Goal: Information Seeking & Learning: Compare options

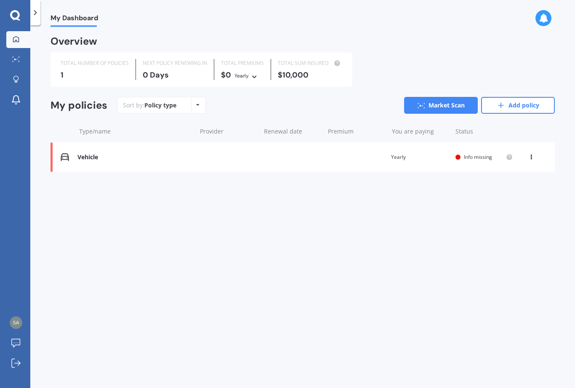
click at [192, 154] on div "Vehicle" at bounding box center [134, 157] width 115 height 7
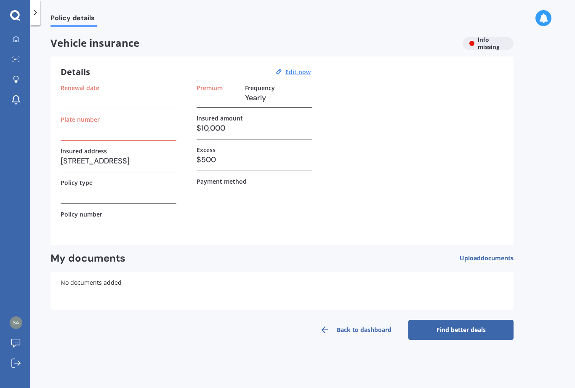
click at [103, 132] on h3 at bounding box center [119, 129] width 116 height 13
click at [120, 136] on div "Plate number" at bounding box center [119, 128] width 116 height 25
click at [105, 134] on h3 at bounding box center [119, 129] width 116 height 13
click at [105, 133] on h3 at bounding box center [119, 129] width 116 height 13
click at [89, 133] on h3 at bounding box center [119, 129] width 116 height 13
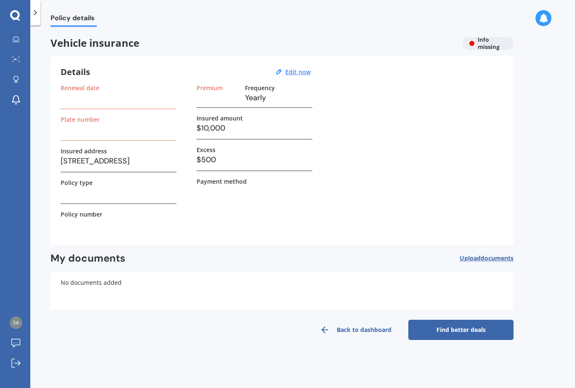
click at [89, 133] on h3 at bounding box center [119, 129] width 116 height 13
click at [298, 75] on u "Edit now" at bounding box center [297, 72] width 25 height 8
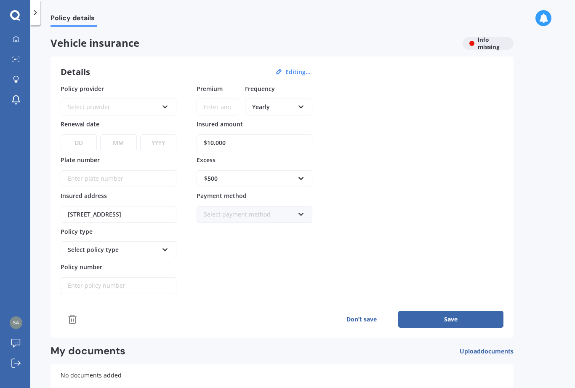
click at [167, 106] on icon at bounding box center [165, 105] width 7 height 6
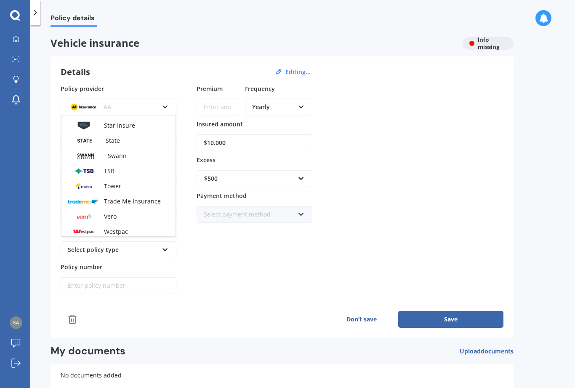
scroll to position [359, 0]
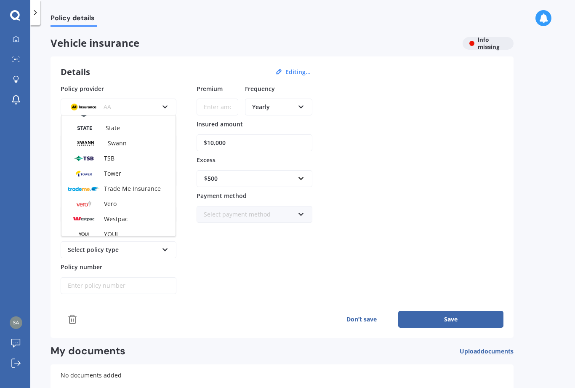
click at [116, 173] on span "Tower" at bounding box center [112, 173] width 17 height 8
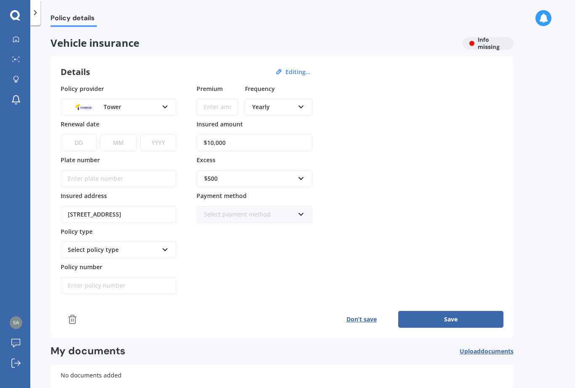
click at [124, 140] on select "MM 01 02 03 04 05 06 07 08 09 10 11 12" at bounding box center [118, 142] width 36 height 17
select select "11"
click at [161, 143] on select "YYYY 2027 2026 2025 2024 2023 2022 2021 2020 2019 2018 2017 2016 2015 2014 2013…" at bounding box center [158, 142] width 36 height 17
select select "2025"
click at [80, 142] on select "DD 01 02 03 04 05 06 07 08 09 10 11 12 13 14 15 16 17 18 19 20 21 22 23 24 25 2…" at bounding box center [79, 142] width 36 height 17
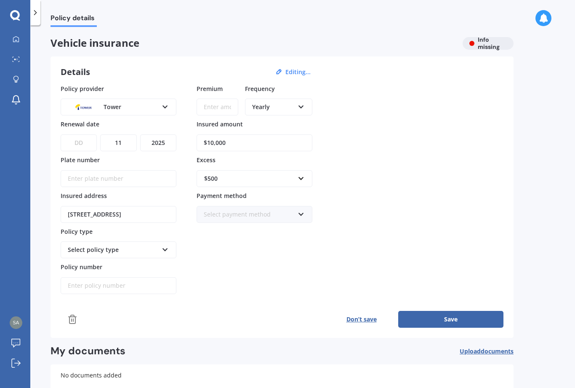
select select "30"
click at [288, 138] on input "$10,000" at bounding box center [255, 142] width 116 height 17
type input "$1"
type input "$51,400"
click at [440, 151] on div "Policy provider Tower AA AMI AMP ANZ ASB Aioi Nissay Dowa Ando Assurant Autosur…" at bounding box center [282, 189] width 443 height 210
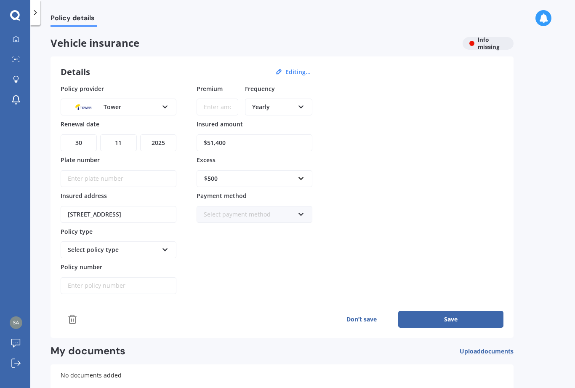
click at [131, 179] on input "Plate number" at bounding box center [119, 178] width 116 height 17
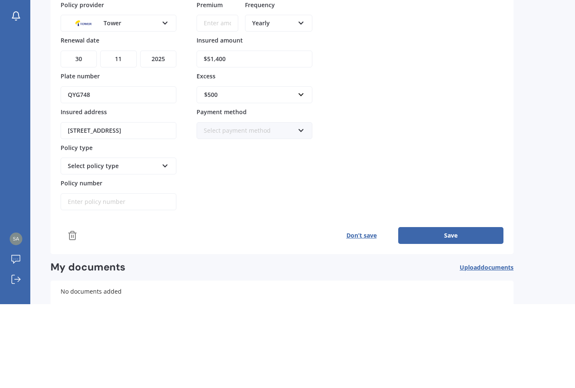
type input "QYG748"
click at [432, 113] on div "Policy provider Tower AA AMI AMP ANZ ASB Aioi Nissay Dowa Ando Assurant Autosur…" at bounding box center [282, 189] width 443 height 210
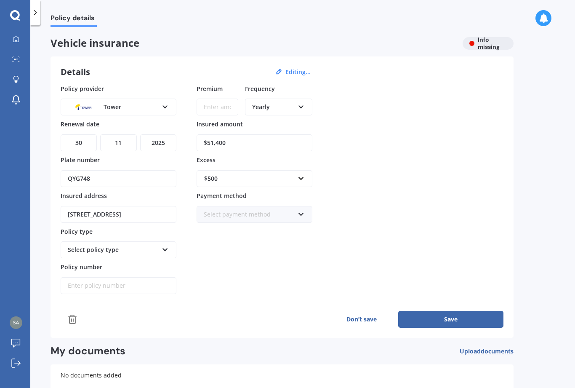
click at [160, 241] on div "Select policy type Third Party Third Party, Fire & Theft Comprehensive" at bounding box center [119, 249] width 116 height 17
click at [105, 292] on span "Comprehensive" at bounding box center [90, 296] width 44 height 8
click at [226, 99] on input "Premium" at bounding box center [218, 107] width 42 height 17
type input "$111.00"
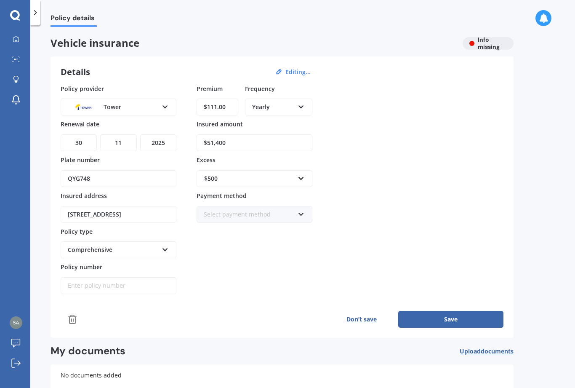
click at [294, 99] on div "Yearly Yearly Six-Monthly Quarterly Monthly Fortnightly Weekly" at bounding box center [278, 107] width 67 height 17
click at [264, 161] on div "Monthly" at bounding box center [279, 168] width 66 height 15
click at [444, 311] on button "Save" at bounding box center [450, 319] width 105 height 17
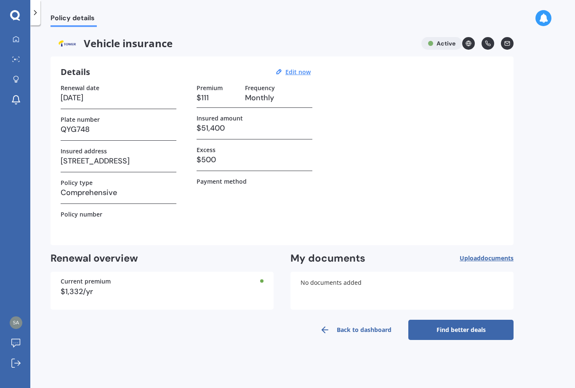
click at [359, 320] on link "Back to dashboard" at bounding box center [355, 330] width 105 height 20
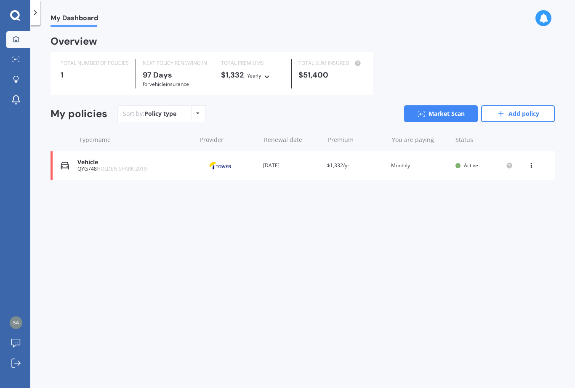
click at [466, 163] on span "Active" at bounding box center [471, 165] width 14 height 7
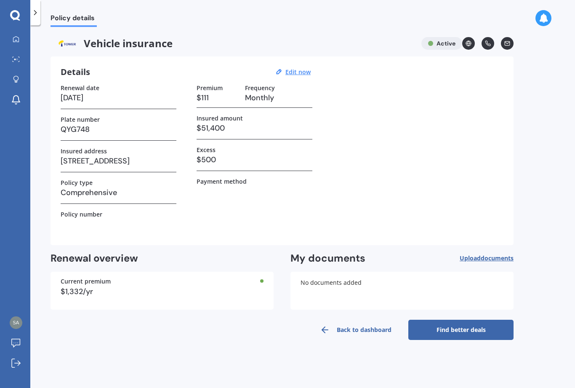
click at [454, 330] on link "Find better deals" at bounding box center [460, 330] width 105 height 20
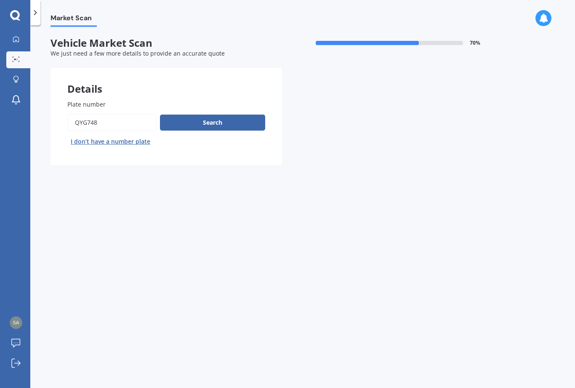
click at [225, 120] on button "Search" at bounding box center [212, 123] width 105 height 16
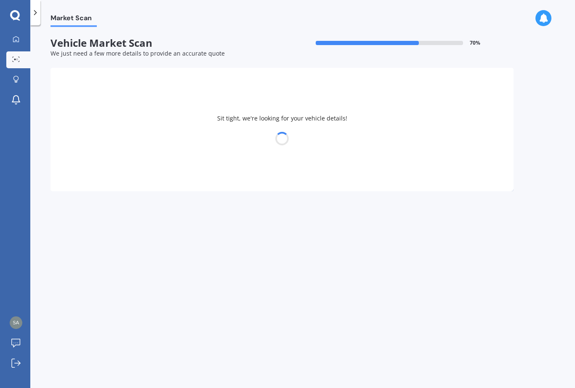
select select "HYUNDAI"
select select "14"
select select "01"
select select "1975"
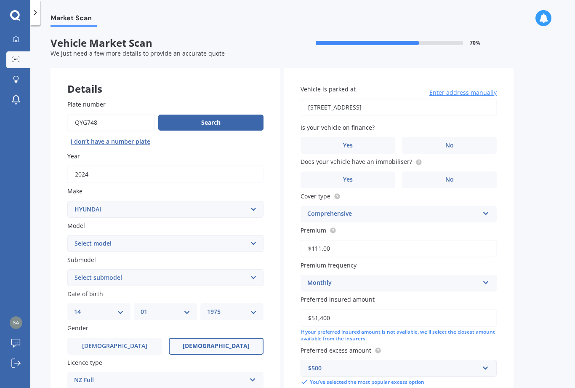
click at [193, 235] on select "Select model Accent Atoz Coupe Elantra Excel FX Coupe [PERSON_NAME] Grandeur H1…" at bounding box center [165, 243] width 196 height 17
select select "[GEOGRAPHIC_DATA]"
click at [179, 270] on select "Select submodel 1.6 Turbo Elite 2.0 4WD CRDi Turbo Diesel A4 2.0 4WD Petrol A4 …" at bounding box center [165, 277] width 196 height 17
select select "2.0 CITY 2WD PETROL"
click at [160, 273] on select "Select submodel 1.6 Turbo Elite 2.0 4WD CRDi Turbo Diesel A4 2.0 4WD Petrol A4 …" at bounding box center [165, 277] width 196 height 17
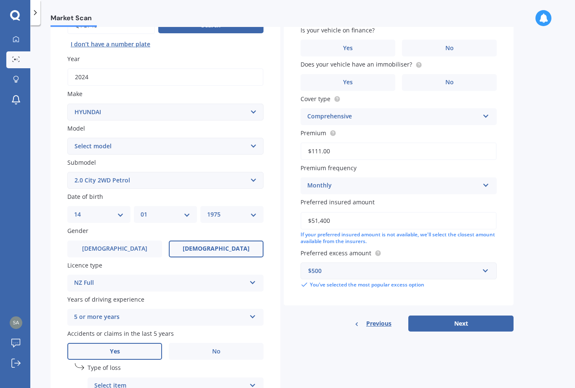
scroll to position [99, 0]
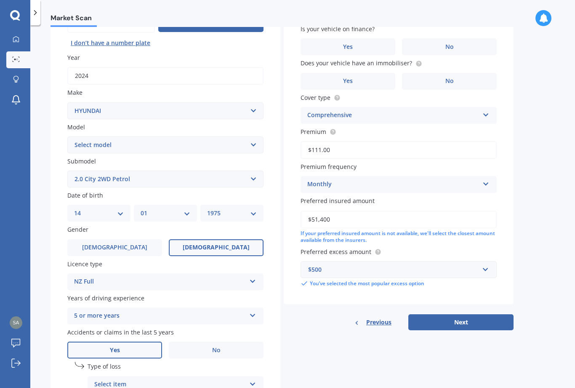
click at [145, 362] on label "Type of loss" at bounding box center [176, 366] width 176 height 9
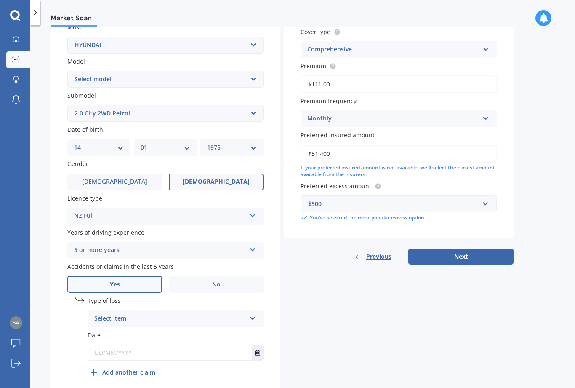
scroll to position [163, 0]
click at [228, 277] on label "No" at bounding box center [216, 285] width 95 height 17
click at [0, 0] on input "No" at bounding box center [0, 0] width 0 height 0
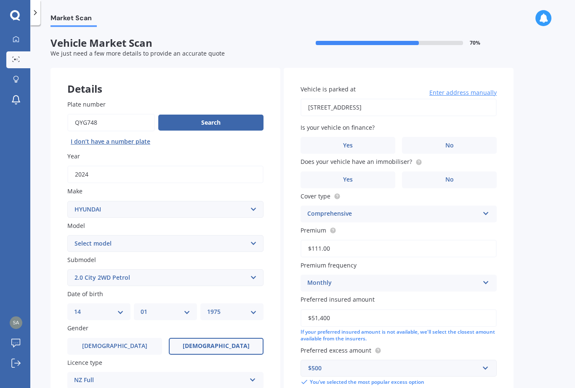
scroll to position [0, 0]
click at [452, 142] on span "No" at bounding box center [449, 145] width 8 height 7
click at [0, 0] on input "No" at bounding box center [0, 0] width 0 height 0
click at [448, 176] on span "No" at bounding box center [449, 179] width 8 height 7
click at [0, 0] on input "No" at bounding box center [0, 0] width 0 height 0
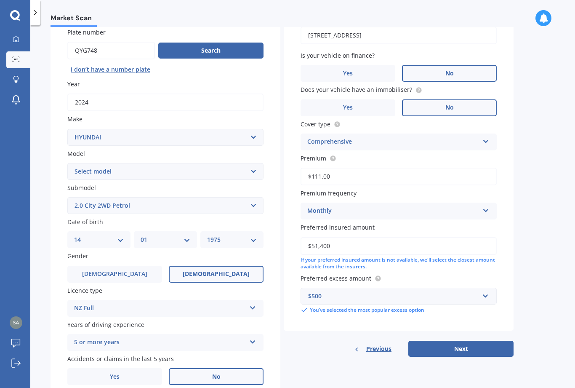
scroll to position [72, 0]
click at [469, 340] on button "Next" at bounding box center [460, 348] width 105 height 16
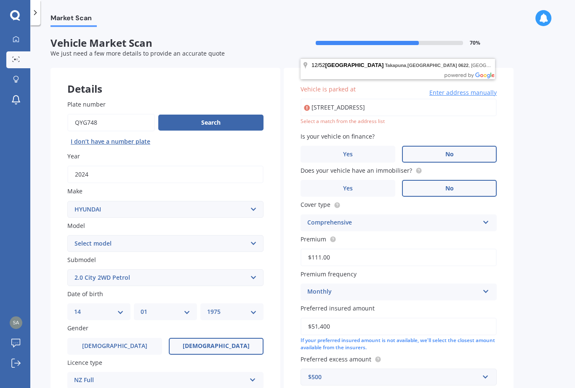
scroll to position [0, 0]
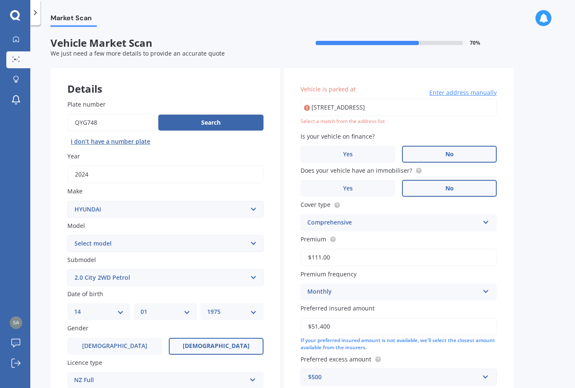
type input "[STREET_ADDRESS]"
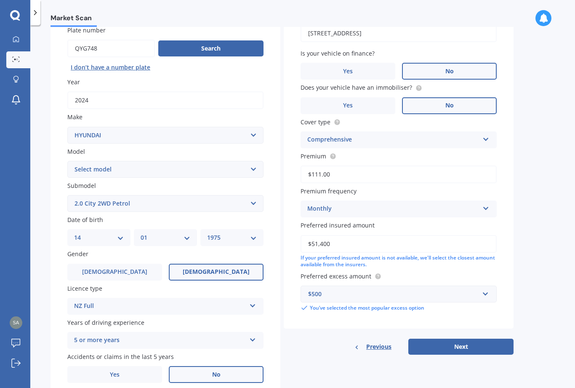
scroll to position [74, 0]
click at [461, 339] on button "Next" at bounding box center [460, 347] width 105 height 16
select select "14"
select select "01"
select select "1975"
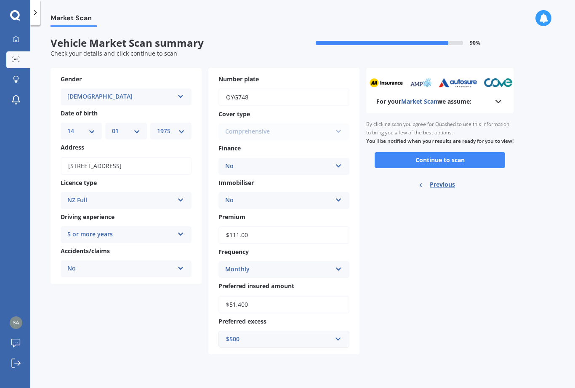
scroll to position [0, 0]
click at [467, 152] on button "Continue to scan" at bounding box center [440, 160] width 131 height 16
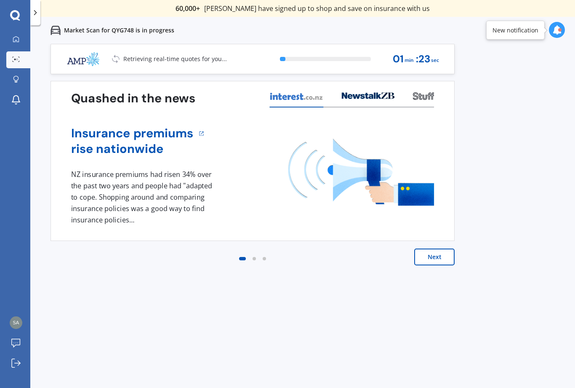
click at [437, 257] on button "Next" at bounding box center [434, 256] width 40 height 17
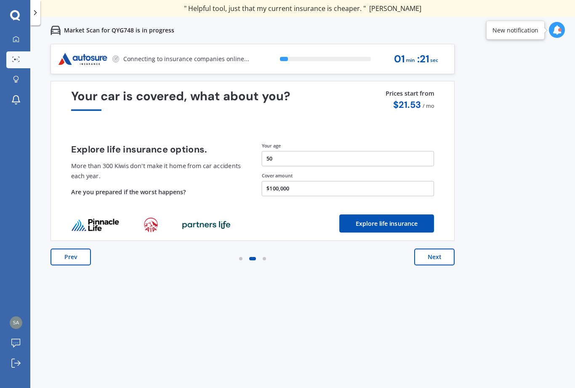
click at [438, 255] on button "Next" at bounding box center [434, 256] width 40 height 17
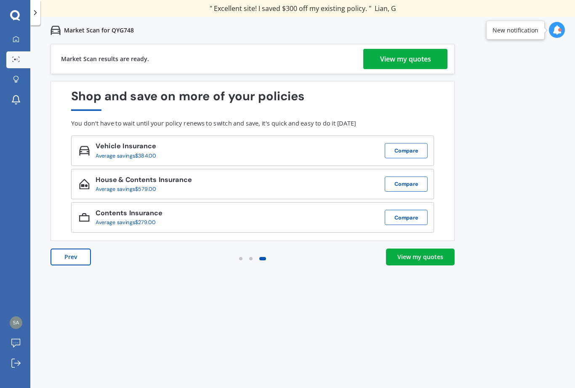
click at [437, 258] on div "View my quotes" at bounding box center [420, 257] width 46 height 8
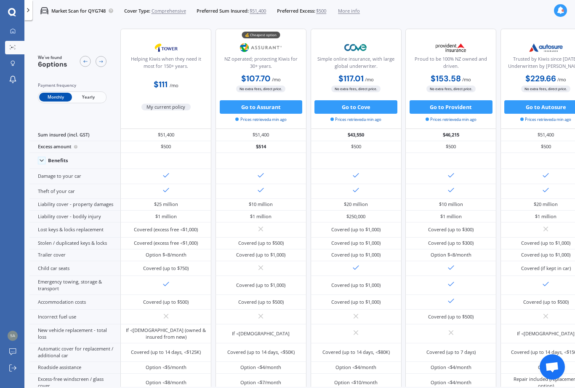
click at [91, 96] on span "Yearly" at bounding box center [88, 97] width 33 height 9
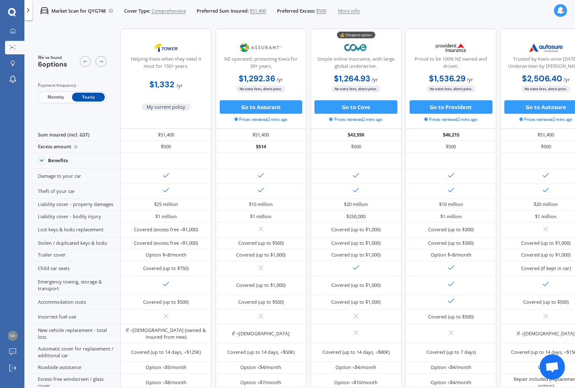
click at [54, 98] on span "Monthly" at bounding box center [55, 97] width 33 height 9
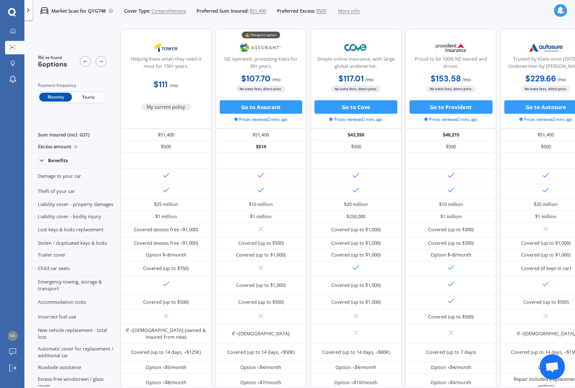
click at [16, 32] on div at bounding box center [13, 31] width 10 height 6
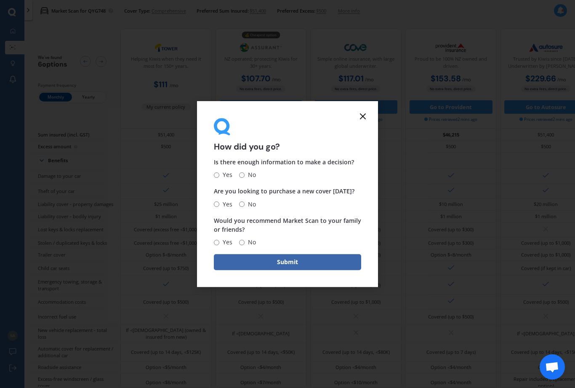
click at [249, 174] on span "No" at bounding box center [250, 175] width 11 height 10
click at [245, 174] on input "No" at bounding box center [241, 174] width 5 height 5
radio input "true"
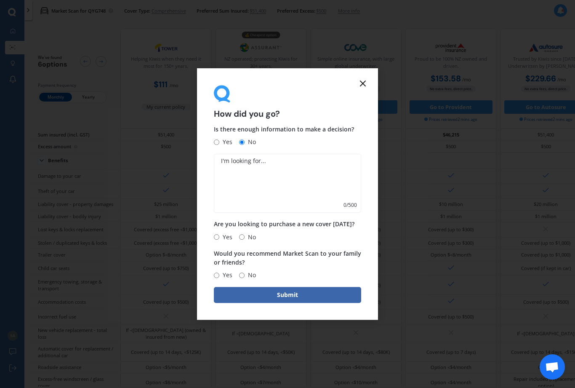
click at [218, 141] on input "Yes" at bounding box center [216, 141] width 5 height 5
radio input "true"
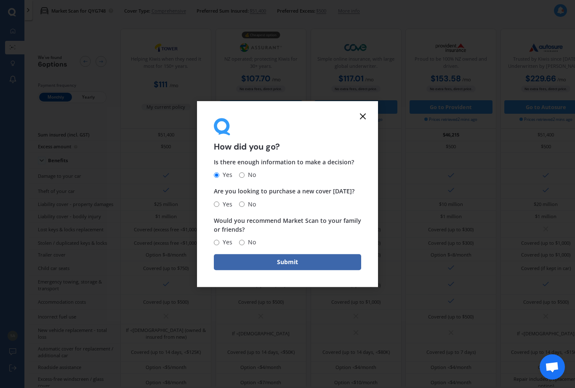
click at [250, 204] on span "No" at bounding box center [250, 204] width 11 height 10
click at [245, 204] on input "No" at bounding box center [241, 203] width 5 height 5
radio input "true"
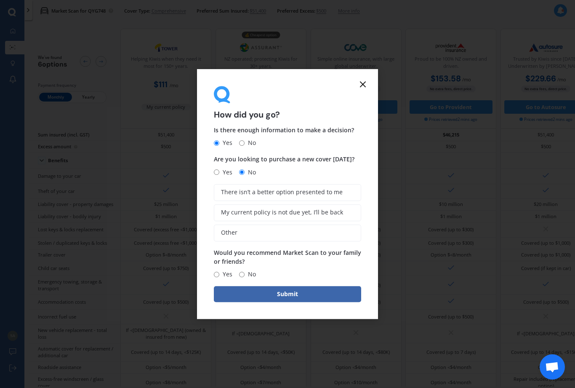
click at [310, 194] on span "There isn’t a better option presented to me" at bounding box center [282, 192] width 122 height 7
click at [0, 0] on input "There isn’t a better option presented to me" at bounding box center [0, 0] width 0 height 0
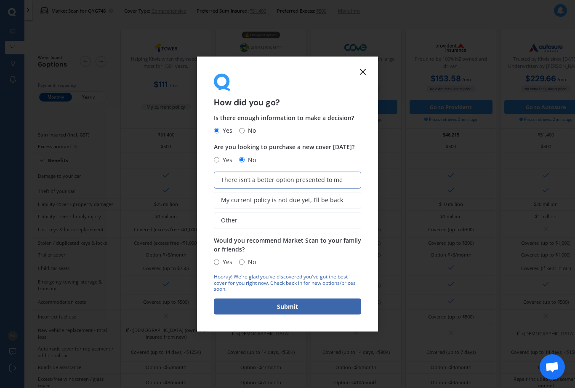
click at [219, 261] on input "Yes" at bounding box center [216, 261] width 5 height 5
radio input "true"
click at [293, 306] on button "Submit" at bounding box center [287, 306] width 147 height 16
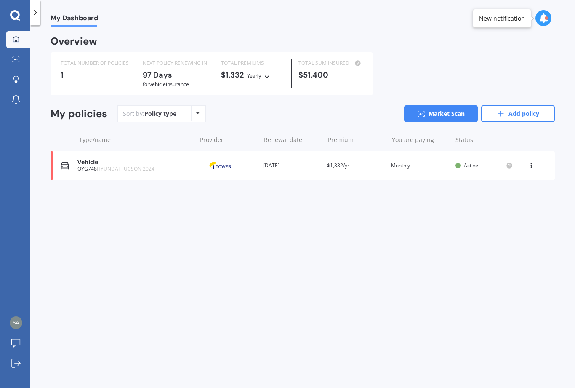
click at [519, 116] on link "Add policy" at bounding box center [518, 113] width 74 height 17
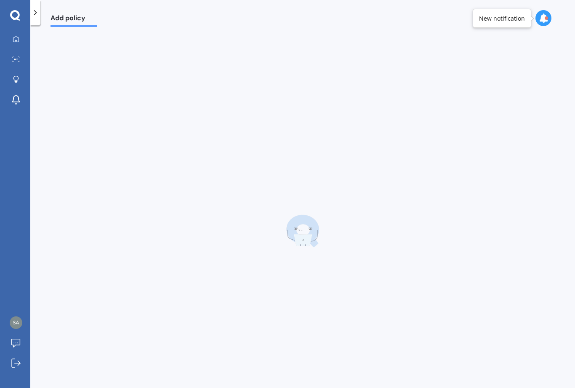
click at [527, 106] on div "Add policy Overview TOTAL NUMBER OF POLICIES 1 NEXT POLICY RENEWING [DATE] for …" at bounding box center [302, 208] width 545 height 362
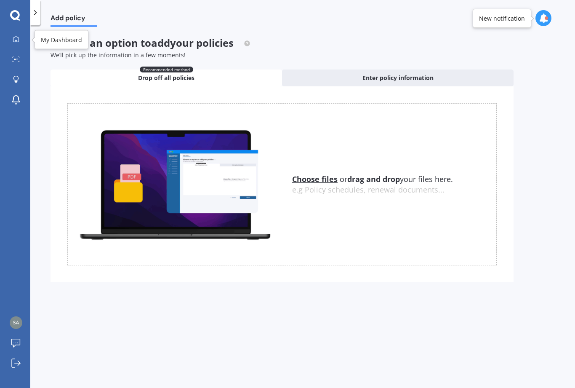
click at [18, 39] on icon at bounding box center [16, 39] width 7 height 7
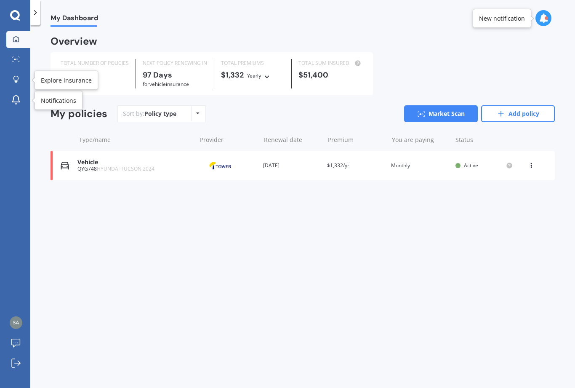
click at [16, 79] on icon at bounding box center [16, 79] width 6 height 7
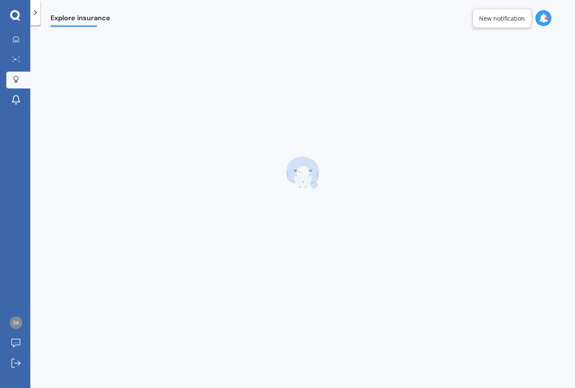
click at [18, 38] on icon at bounding box center [16, 39] width 7 height 7
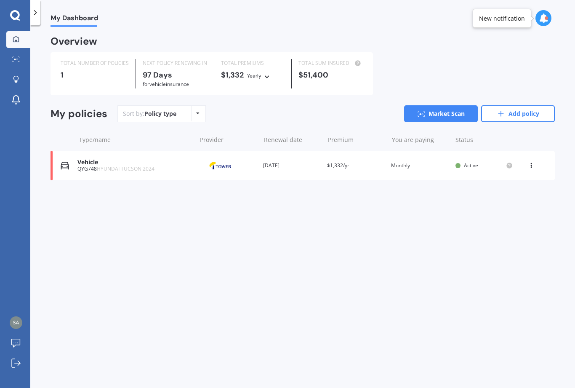
click at [529, 109] on link "Add policy" at bounding box center [518, 113] width 74 height 17
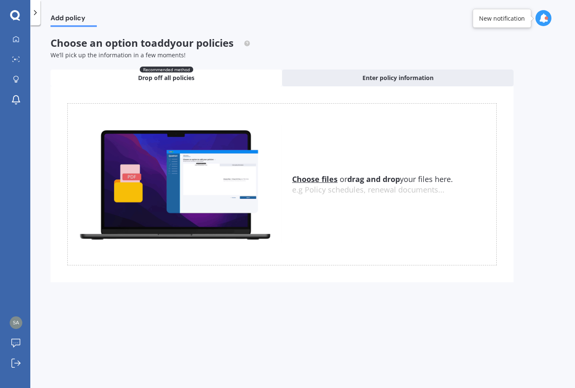
click at [422, 75] on span "Enter policy information" at bounding box center [397, 78] width 71 height 8
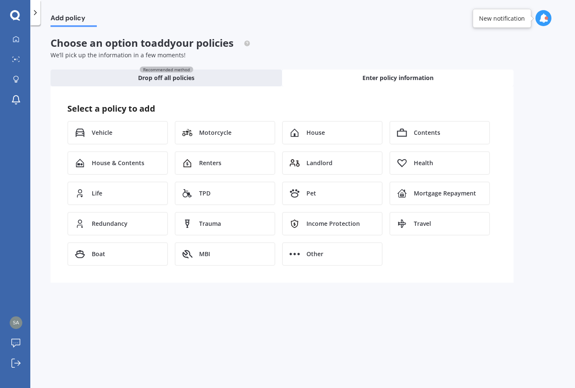
click at [430, 125] on div "Contents" at bounding box center [439, 133] width 101 height 24
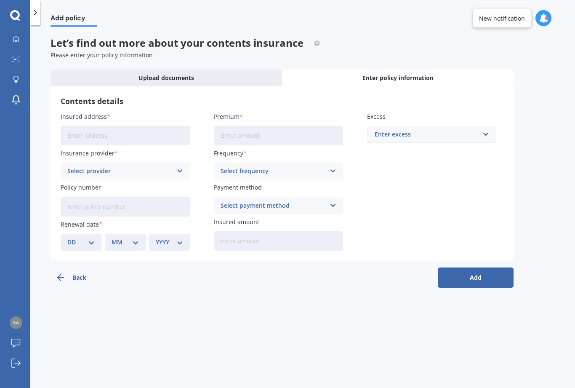
click at [126, 132] on input "Insured address" at bounding box center [125, 135] width 129 height 19
type input "[STREET_ADDRESS]"
click at [177, 166] on icon at bounding box center [179, 170] width 7 height 9
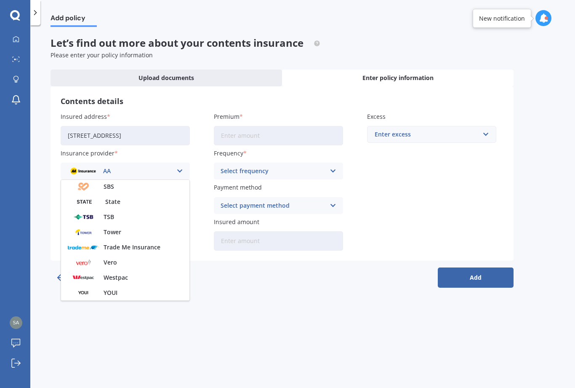
scroll to position [228, 0]
click at [112, 229] on span "Tower" at bounding box center [113, 232] width 18 height 6
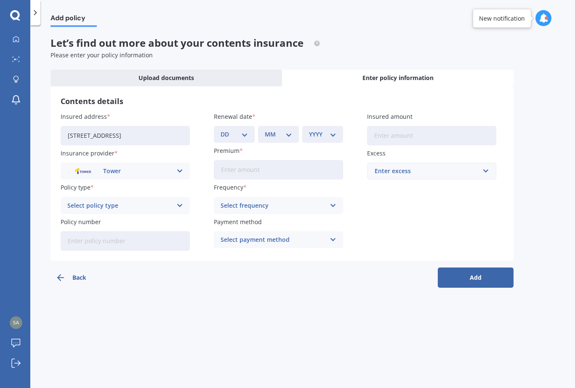
click at [178, 201] on icon at bounding box center [179, 205] width 7 height 9
click at [77, 234] on span "Plus" at bounding box center [74, 237] width 12 height 6
click at [275, 160] on input "Premium" at bounding box center [278, 169] width 129 height 19
type input "$42.13"
click at [245, 130] on select "DD 01 02 03 04 05 06 07 08 09 10 11 12 13 14 15 16 17 18 19 20 21 22 23 24 25 2…" at bounding box center [234, 134] width 27 height 9
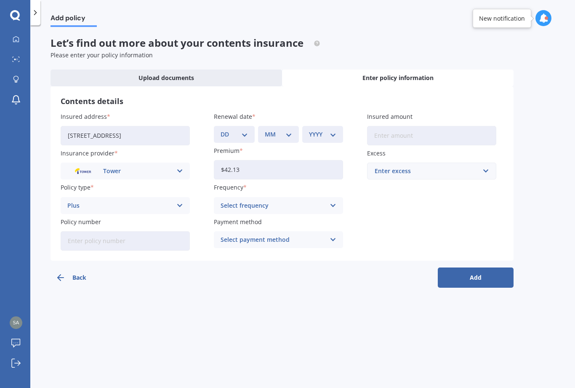
select select "24"
click at [289, 130] on select "MM 01 02 03 04 05 06 07 08 09 10 11 12" at bounding box center [278, 134] width 27 height 9
select select "03"
click at [328, 130] on select "YYYY 2027 2026 2025 2024 2023 2022 2021 2020 2019 2018 2017 2016 2015 2014 2013…" at bounding box center [322, 134] width 27 height 9
select select "2026"
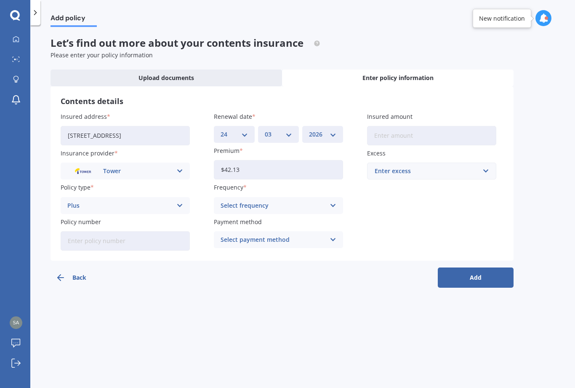
click at [316, 201] on div "Select frequency" at bounding box center [273, 205] width 105 height 9
click at [239, 264] on span "Monthly" at bounding box center [233, 267] width 24 height 6
click at [421, 126] on input "Insured amount" at bounding box center [431, 135] width 129 height 19
type input "$68,722"
click at [477, 163] on input "text" at bounding box center [429, 171] width 122 height 16
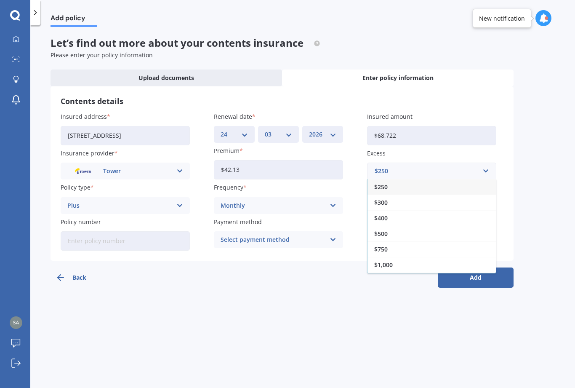
click at [398, 195] on div "$300" at bounding box center [432, 203] width 128 height 16
click at [485, 149] on div "Excess $300 $250 $300 $400 $500 $750 $1,000 $2,000" at bounding box center [431, 164] width 129 height 31
click at [472, 163] on input "text" at bounding box center [429, 171] width 122 height 16
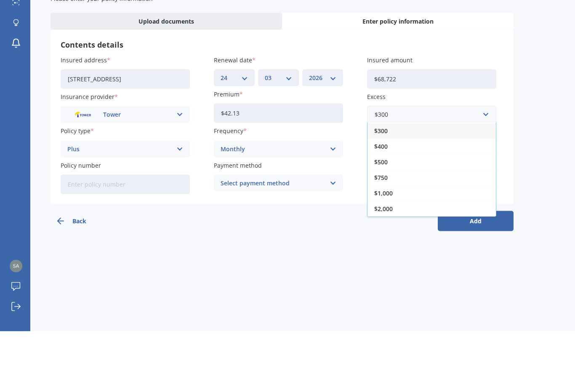
click at [384, 216] on span "$500" at bounding box center [380, 219] width 13 height 6
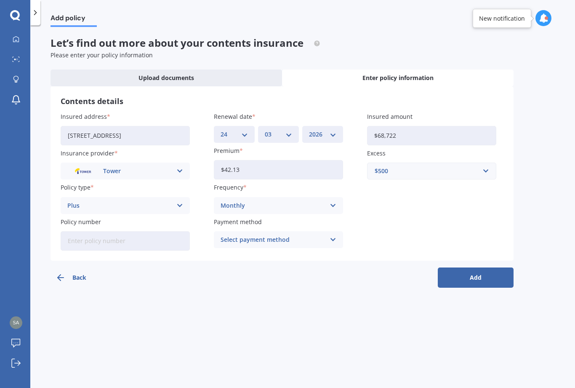
click at [475, 267] on button "Add" at bounding box center [476, 277] width 76 height 20
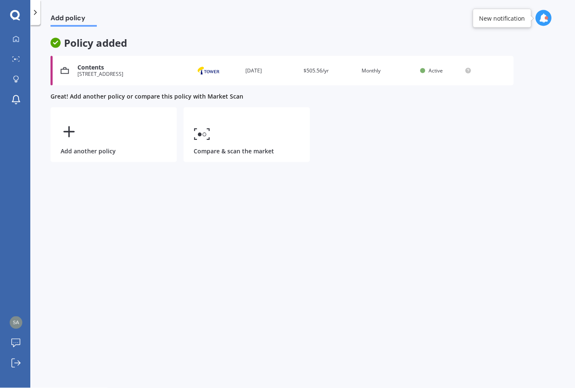
scroll to position [0, 0]
click at [209, 137] on icon at bounding box center [202, 134] width 17 height 12
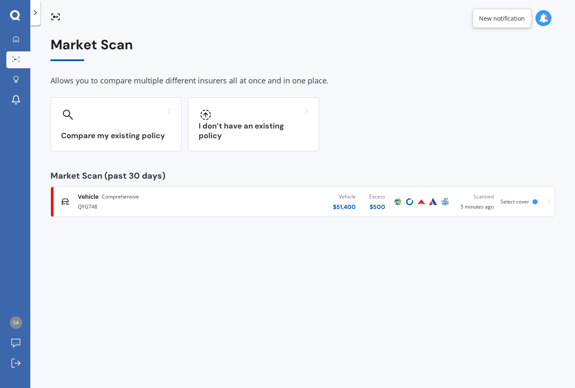
click at [131, 113] on div at bounding box center [116, 114] width 110 height 13
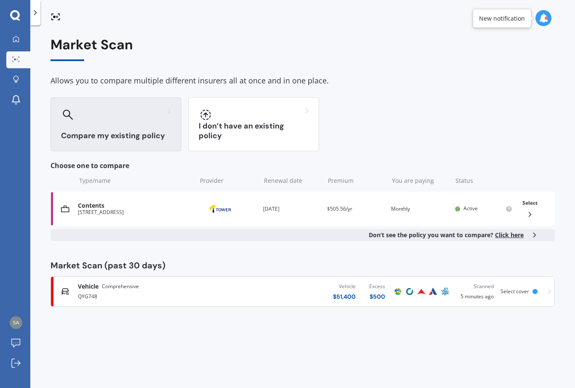
click at [532, 206] on div "Select" at bounding box center [530, 208] width 22 height 27
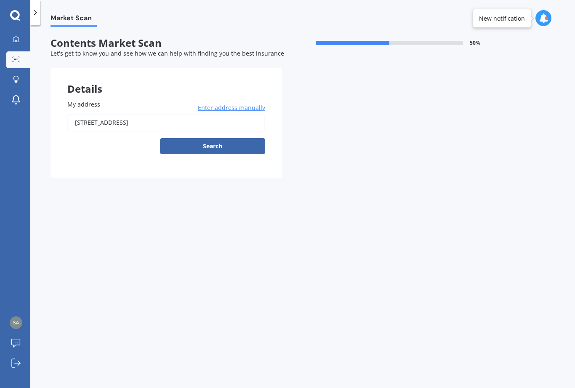
click at [232, 143] on button "Search" at bounding box center [212, 146] width 105 height 16
type input "[STREET_ADDRESS]"
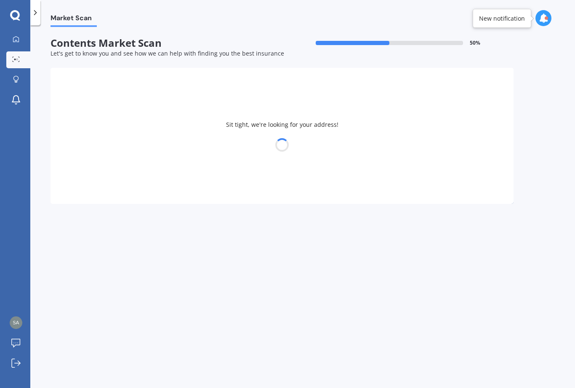
select select "14"
select select "01"
select select "1975"
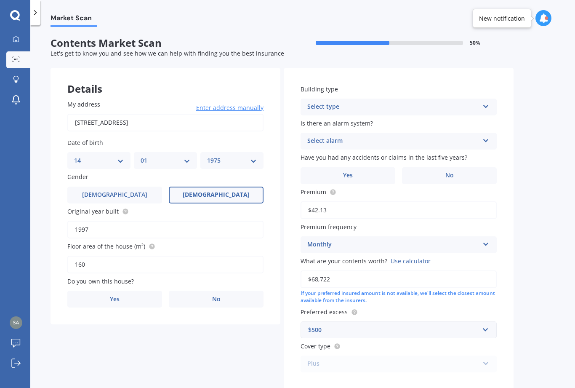
click at [132, 293] on label "Yes" at bounding box center [114, 298] width 95 height 17
click at [0, 0] on input "Yes" at bounding box center [0, 0] width 0 height 0
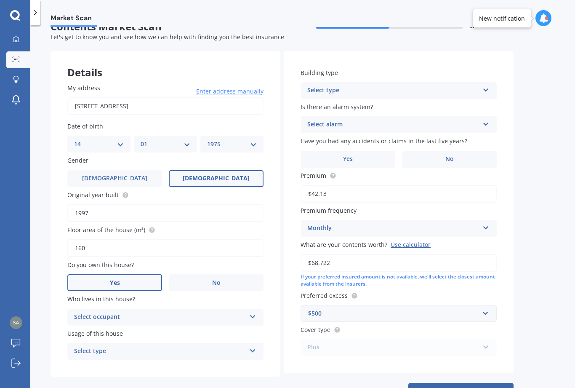
scroll to position [16, 0]
click at [168, 312] on div "Select occupant" at bounding box center [160, 317] width 172 height 10
click at [143, 330] on div "Owner" at bounding box center [165, 333] width 195 height 15
click at [167, 346] on div "Select type" at bounding box center [160, 351] width 172 height 10
click at [153, 363] on div "Permanent" at bounding box center [165, 367] width 195 height 15
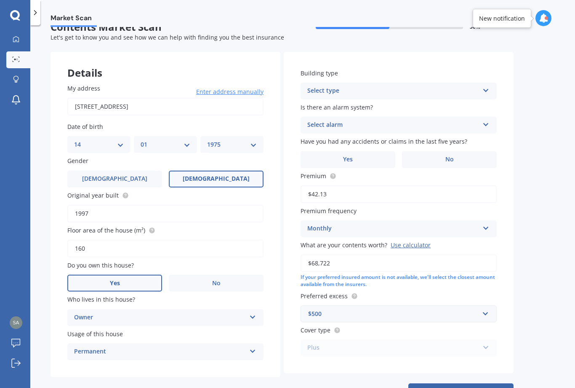
click at [487, 86] on icon at bounding box center [485, 89] width 7 height 6
click at [382, 120] on span "Multi-unit (in a block of 6 or less)" at bounding box center [355, 122] width 95 height 8
click at [482, 121] on icon at bounding box center [485, 123] width 7 height 6
click at [317, 173] on div "No" at bounding box center [398, 171] width 195 height 15
click at [449, 156] on span "No" at bounding box center [449, 159] width 8 height 7
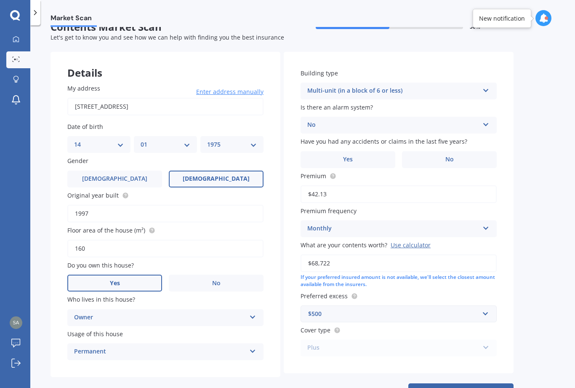
click at [0, 0] on input "No" at bounding box center [0, 0] width 0 height 0
click at [467, 383] on button "Next" at bounding box center [460, 391] width 105 height 16
select select "14"
select select "01"
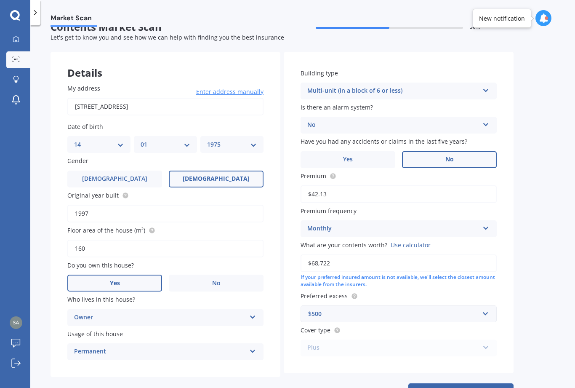
select select "1975"
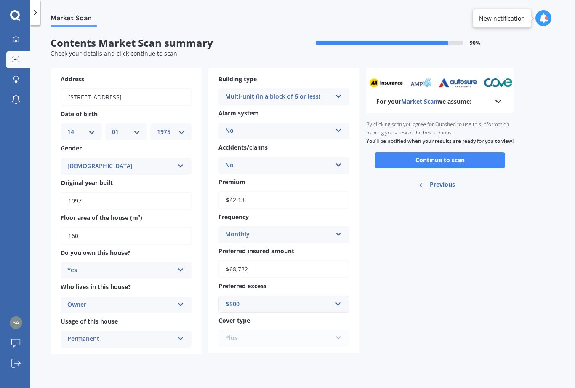
scroll to position [0, 0]
click at [442, 152] on button "Continue to scan" at bounding box center [440, 160] width 131 height 16
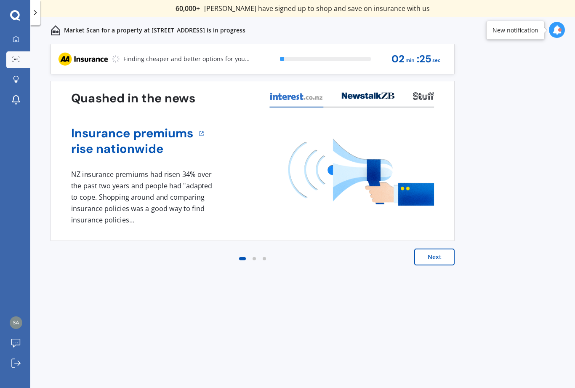
click at [433, 255] on button "Next" at bounding box center [434, 256] width 40 height 17
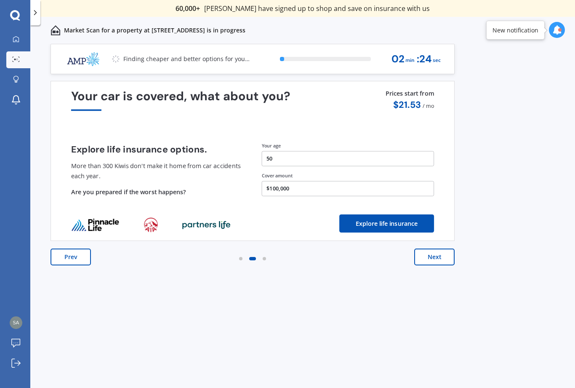
click at [442, 252] on button "Next" at bounding box center [434, 256] width 40 height 17
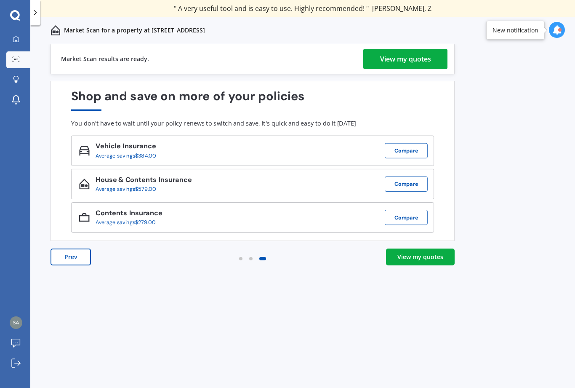
click at [437, 260] on div "View my quotes" at bounding box center [420, 257] width 46 height 8
